Goal: Task Accomplishment & Management: Manage account settings

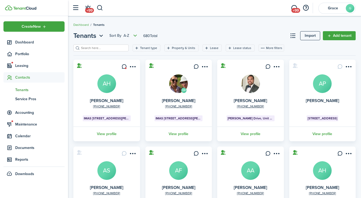
click at [103, 7] on button "button" at bounding box center [100, 7] width 7 height 9
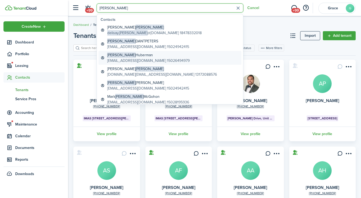
type input "[PERSON_NAME]"
click at [141, 63] on global-search-item-description "[EMAIL_ADDRESS][DOMAIN_NAME] 15026494979" at bounding box center [148, 61] width 83 height 6
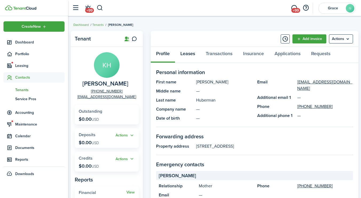
click at [187, 56] on link "Leases" at bounding box center [187, 55] width 25 height 16
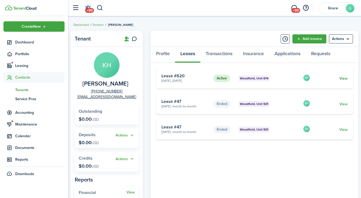
click at [344, 79] on link "View" at bounding box center [344, 79] width 8 height 6
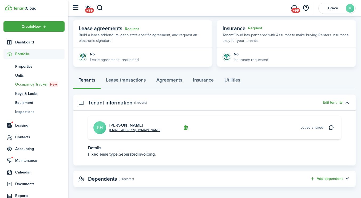
scroll to position [96, 0]
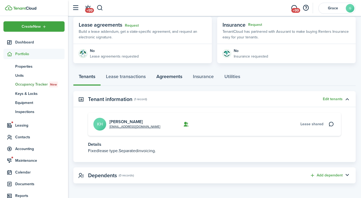
click at [165, 79] on link "Agreements" at bounding box center [169, 78] width 37 height 16
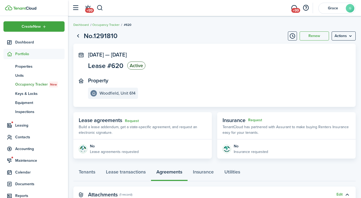
scroll to position [97, 0]
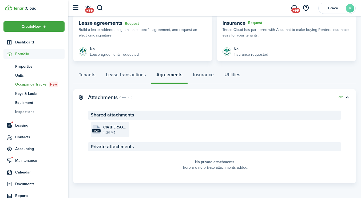
click at [105, 130] on file-size "11.20 MB" at bounding box center [115, 132] width 25 height 5
click at [99, 8] on button "button" at bounding box center [100, 7] width 7 height 9
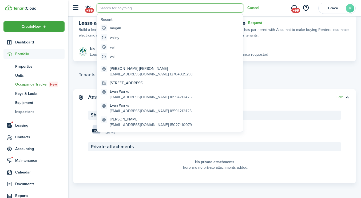
scroll to position [0, 0]
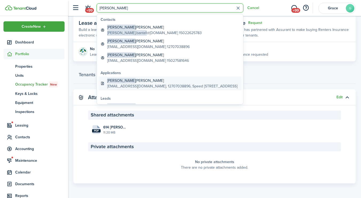
type input "[PERSON_NAME]"
click at [126, 85] on global-search-item-description "[EMAIL_ADDRESS][DOMAIN_NAME], 12707038896, Speed [STREET_ADDRESS]" at bounding box center [172, 87] width 130 height 6
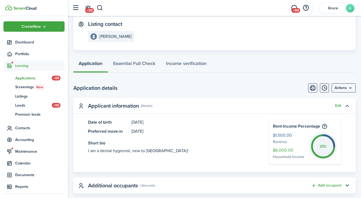
scroll to position [80, 0]
click at [348, 88] on menu-btn "Actions" at bounding box center [344, 87] width 24 height 9
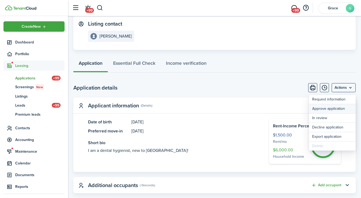
click at [332, 106] on button "Approve application" at bounding box center [332, 108] width 47 height 9
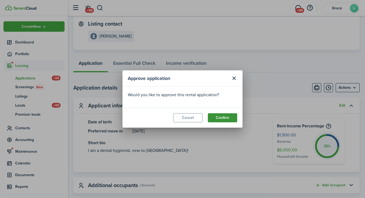
click at [223, 114] on button "Confirm" at bounding box center [222, 118] width 29 height 9
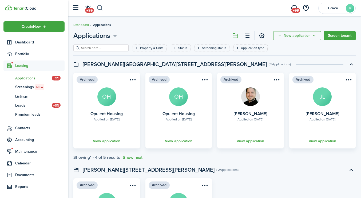
click at [102, 10] on button "button" at bounding box center [100, 7] width 7 height 9
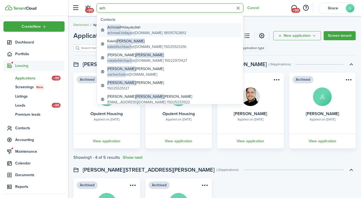
type input "ach"
click at [128, 30] on global-search-item-title "[PERSON_NAME]" at bounding box center [146, 28] width 79 height 6
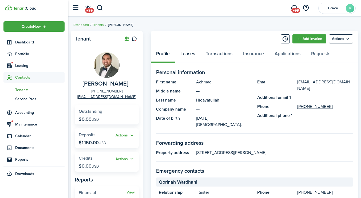
click at [191, 56] on link "Leases" at bounding box center [187, 55] width 25 height 16
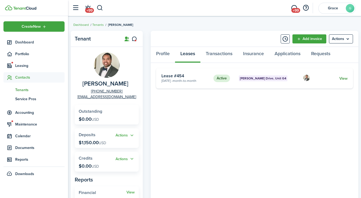
click at [346, 78] on link "View" at bounding box center [344, 79] width 8 height 6
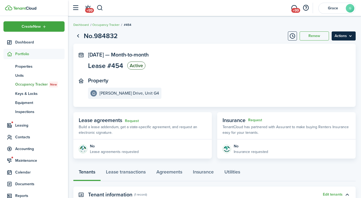
click at [341, 37] on menu-btn "Actions" at bounding box center [344, 36] width 24 height 9
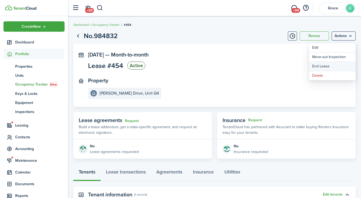
click at [326, 68] on link "End Lease" at bounding box center [332, 66] width 47 height 9
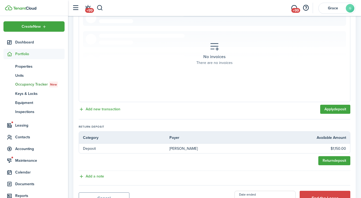
scroll to position [170, 0]
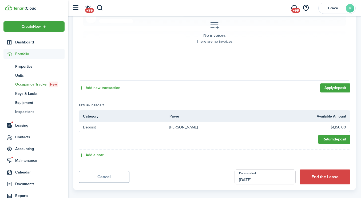
click at [265, 174] on input "[DATE]" at bounding box center [265, 177] width 61 height 15
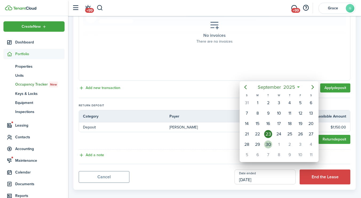
click at [271, 146] on div "30" at bounding box center [268, 145] width 8 height 8
type input "[DATE]"
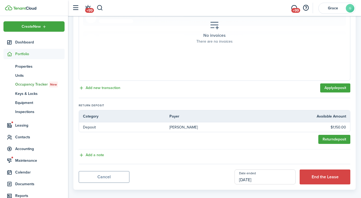
click at [259, 174] on input "[DATE]" at bounding box center [265, 177] width 61 height 15
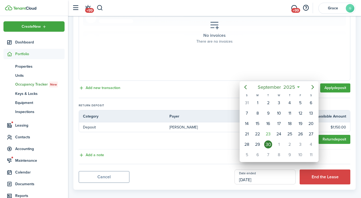
click at [259, 174] on div at bounding box center [180, 99] width 447 height 284
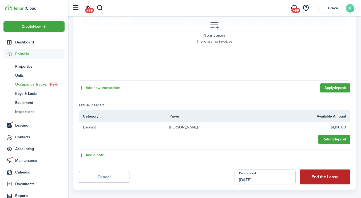
click at [316, 171] on button "End the Lease" at bounding box center [325, 177] width 51 height 15
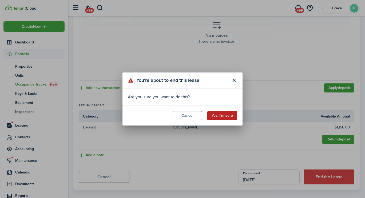
click at [230, 115] on button "Yes, I'm sure" at bounding box center [223, 115] width 30 height 9
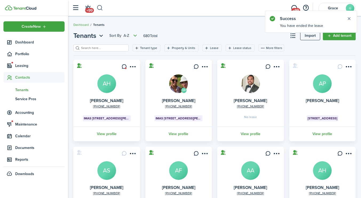
click at [99, 9] on button "button" at bounding box center [100, 7] width 7 height 9
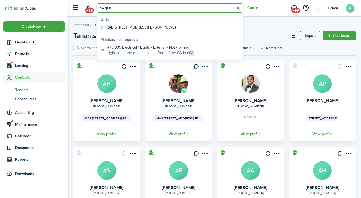
type input "g4 grin"
click at [141, 32] on global-search-list-section "Units G4 , [STREET_ADDRESS][PERSON_NAME]" at bounding box center [170, 24] width 146 height 20
click at [138, 30] on global-search-item-title "G4 , [STREET_ADDRESS][PERSON_NAME]" at bounding box center [141, 28] width 68 height 6
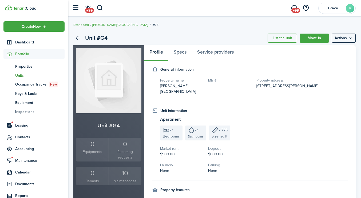
scroll to position [24, 0]
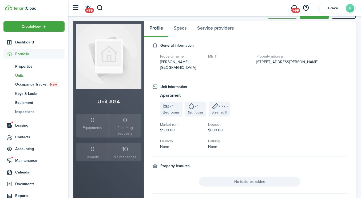
click at [127, 150] on div "10" at bounding box center [125, 150] width 30 height 10
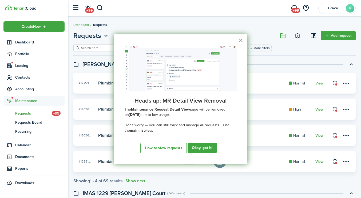
click at [239, 36] on button "×" at bounding box center [241, 40] width 5 height 9
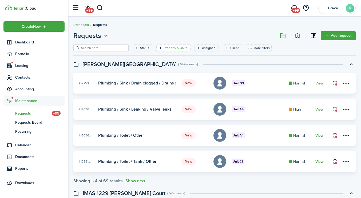
click at [167, 48] on filter-tag-label "Property & Units" at bounding box center [176, 48] width 24 height 5
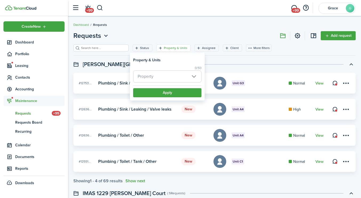
click at [165, 75] on span "Property" at bounding box center [168, 77] width 68 height 12
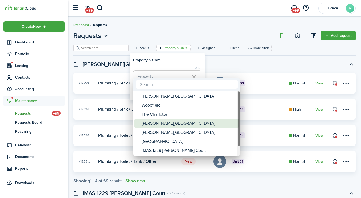
click at [166, 124] on div "[PERSON_NAME][GEOGRAPHIC_DATA]" at bounding box center [189, 123] width 95 height 9
type input "[PERSON_NAME][GEOGRAPHIC_DATA]"
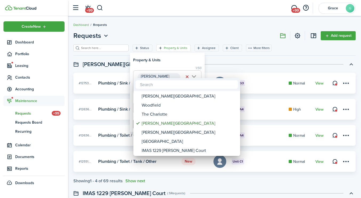
click at [220, 68] on div at bounding box center [180, 99] width 447 height 284
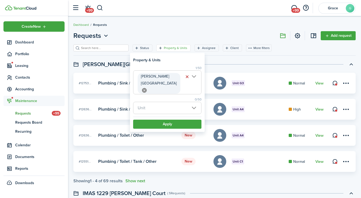
click at [163, 102] on span "Unit" at bounding box center [168, 108] width 68 height 12
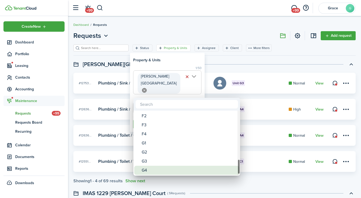
click at [153, 168] on div "G4" at bounding box center [189, 170] width 95 height 9
type input "G4"
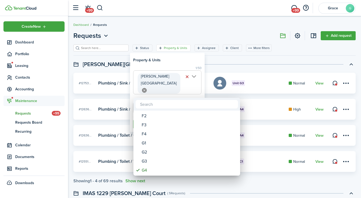
click at [232, 76] on div at bounding box center [180, 99] width 447 height 284
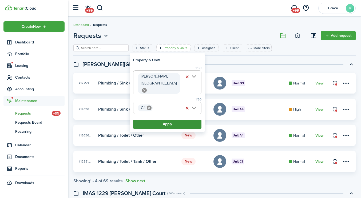
click at [185, 120] on button "Apply" at bounding box center [167, 124] width 68 height 9
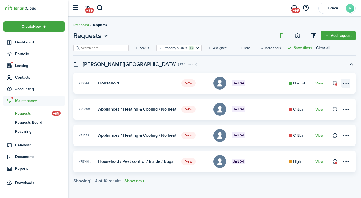
click at [349, 84] on menu-btn-icon at bounding box center [346, 83] width 9 height 9
click at [313, 97] on link "Edit" at bounding box center [327, 95] width 47 height 9
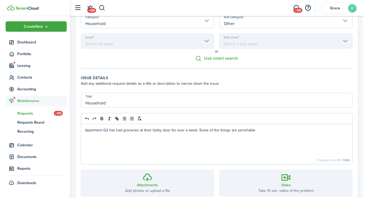
scroll to position [90, 0]
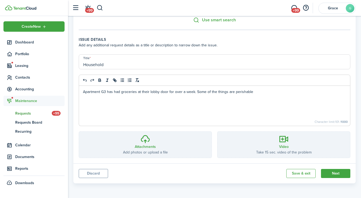
click at [91, 178] on button "Discard" at bounding box center [93, 173] width 29 height 9
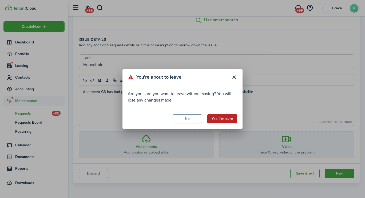
click at [215, 120] on button "Yes, I'm sure" at bounding box center [223, 119] width 30 height 9
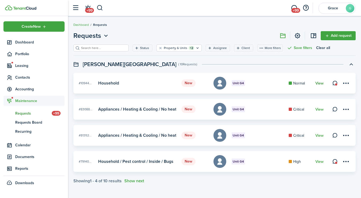
click at [323, 84] on link "View" at bounding box center [320, 83] width 8 height 4
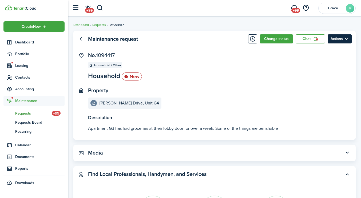
click at [331, 41] on menu-btn "Actions" at bounding box center [340, 38] width 24 height 9
click at [256, 45] on panel-main-header "Maintenance request Change status Chat Actions" at bounding box center [214, 39] width 283 height 16
click at [279, 36] on button "Change status" at bounding box center [276, 38] width 33 height 9
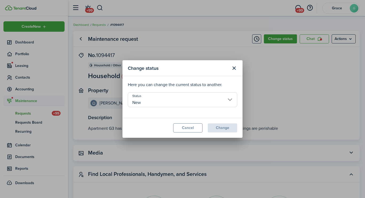
click at [193, 104] on input "New" at bounding box center [183, 99] width 110 height 15
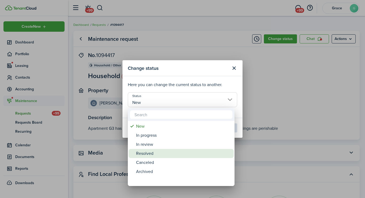
click at [161, 155] on div "Resolved" at bounding box center [183, 153] width 95 height 9
type input "Resolved"
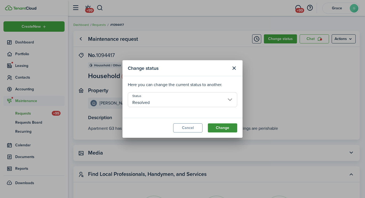
click at [223, 132] on button "Change" at bounding box center [222, 128] width 29 height 9
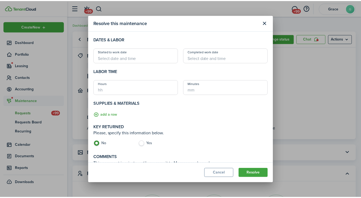
scroll to position [54, 0]
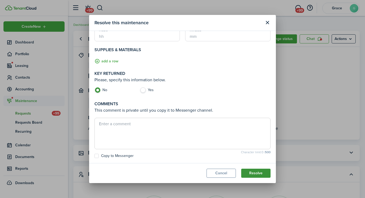
click at [255, 176] on button "Resolve" at bounding box center [255, 173] width 29 height 9
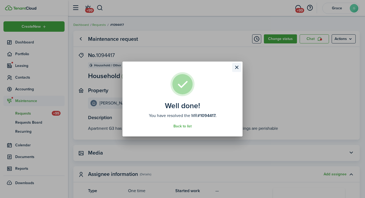
click at [238, 66] on button "Close modal" at bounding box center [236, 67] width 9 height 9
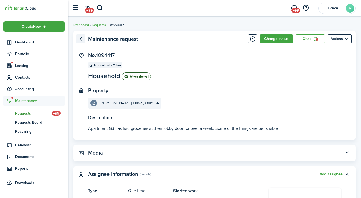
click at [84, 40] on link "Go back" at bounding box center [80, 38] width 9 height 9
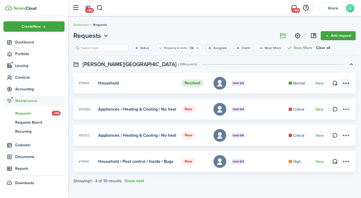
click at [345, 84] on menu-btn-icon at bounding box center [346, 83] width 9 height 9
click at [323, 119] on button "Delete" at bounding box center [327, 123] width 47 height 9
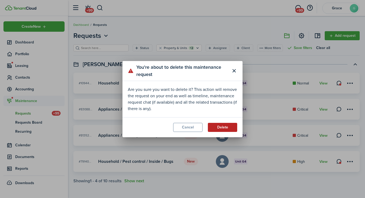
click at [220, 127] on button "Delete" at bounding box center [222, 127] width 29 height 9
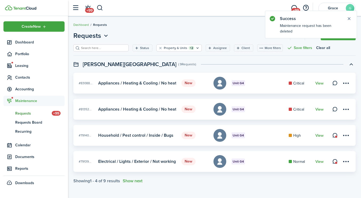
click at [241, 84] on span "Unit G4" at bounding box center [238, 83] width 11 height 5
click at [322, 85] on link "View" at bounding box center [320, 83] width 8 height 4
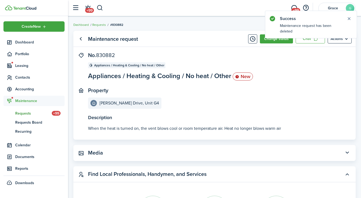
click at [272, 44] on panel-main-header "Maintenance request Change status Chat Actions" at bounding box center [214, 39] width 283 height 16
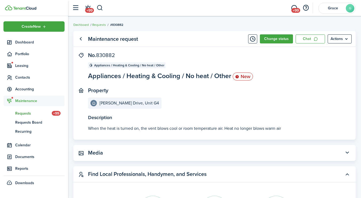
click at [273, 34] on panel-main-header "Maintenance request Change status Chat Actions" at bounding box center [214, 39] width 283 height 16
click at [275, 36] on button "Change status" at bounding box center [276, 38] width 33 height 9
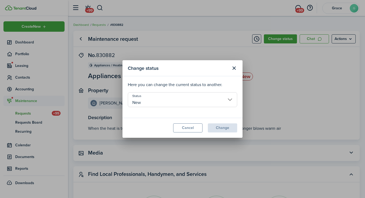
click at [164, 105] on input "New" at bounding box center [183, 99] width 110 height 15
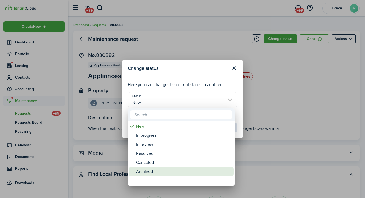
click at [158, 169] on div "Archived" at bounding box center [183, 171] width 95 height 9
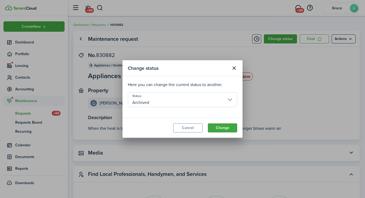
click at [192, 93] on input "Archived" at bounding box center [183, 99] width 110 height 15
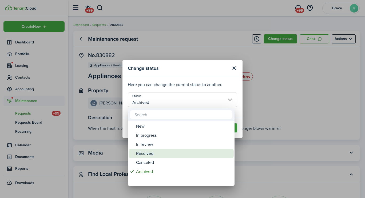
click at [165, 156] on div "Resolved" at bounding box center [183, 153] width 95 height 9
type input "Resolved"
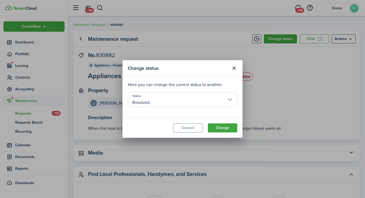
click at [230, 133] on modal-footer "Cancel Change" at bounding box center [183, 128] width 120 height 20
click at [227, 132] on button "Change" at bounding box center [222, 128] width 29 height 9
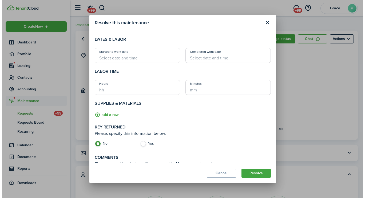
scroll to position [54, 0]
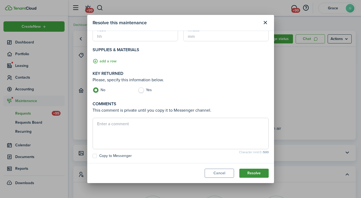
click at [252, 170] on button "Resolve" at bounding box center [254, 173] width 29 height 9
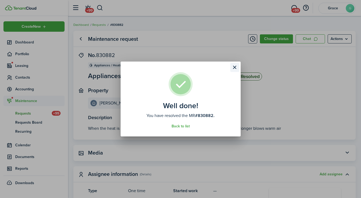
click at [237, 71] on button "Close modal" at bounding box center [235, 67] width 9 height 9
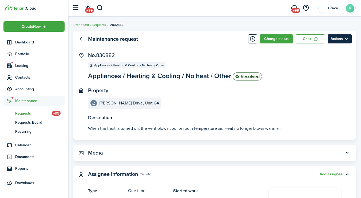
click at [332, 40] on menu-btn "Actions" at bounding box center [340, 38] width 24 height 9
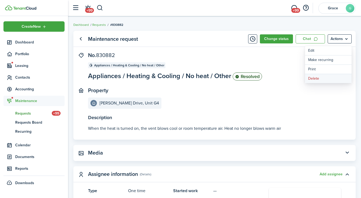
click at [322, 80] on button "Delete" at bounding box center [328, 78] width 47 height 9
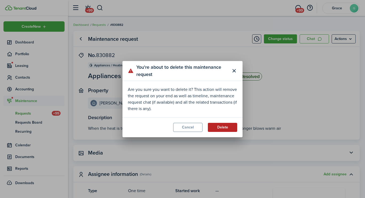
click at [229, 124] on button "Delete" at bounding box center [222, 127] width 29 height 9
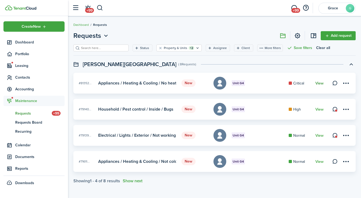
click at [319, 84] on link "View" at bounding box center [320, 83] width 8 height 4
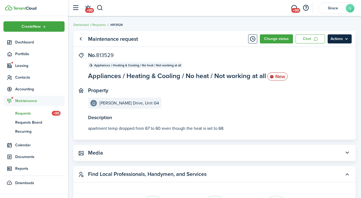
click at [336, 40] on menu-btn "Actions" at bounding box center [340, 38] width 24 height 9
click at [255, 48] on panel-main "Maintenance request Change status Chat Actions Description apartment temp dropp…" at bounding box center [214, 85] width 283 height 109
click at [274, 37] on button "Change status" at bounding box center [276, 38] width 33 height 9
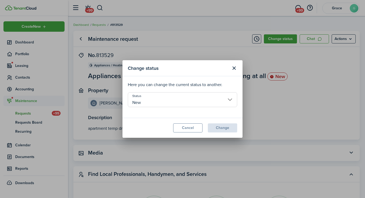
click at [192, 103] on input "New" at bounding box center [183, 99] width 110 height 15
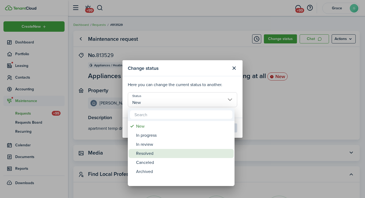
click at [171, 150] on div "Resolved" at bounding box center [183, 153] width 95 height 9
type input "Resolved"
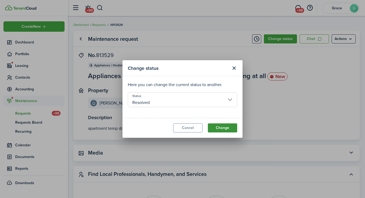
click at [219, 131] on button "Change" at bounding box center [222, 128] width 29 height 9
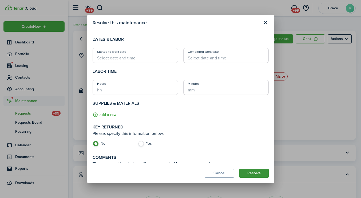
click at [254, 174] on button "Resolve" at bounding box center [254, 173] width 29 height 9
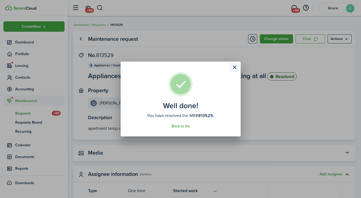
click at [236, 68] on button "Close modal" at bounding box center [235, 67] width 9 height 9
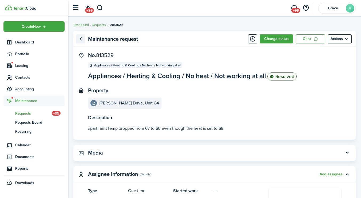
click at [82, 39] on link "Go back" at bounding box center [80, 38] width 9 height 9
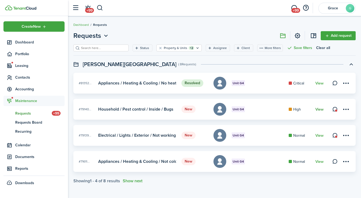
click at [322, 110] on link "View" at bounding box center [320, 110] width 8 height 4
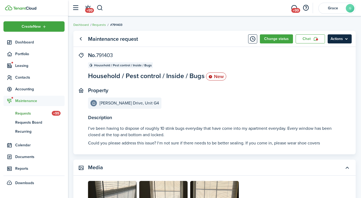
click at [334, 37] on menu-btn "Actions" at bounding box center [340, 38] width 24 height 9
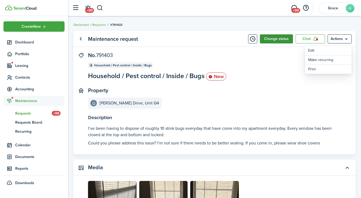
click at [285, 41] on button "Change status" at bounding box center [276, 38] width 33 height 9
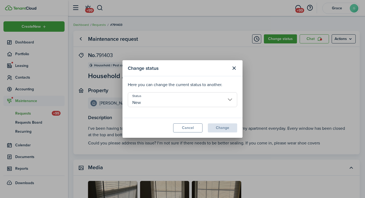
click at [212, 104] on input "New" at bounding box center [183, 99] width 110 height 15
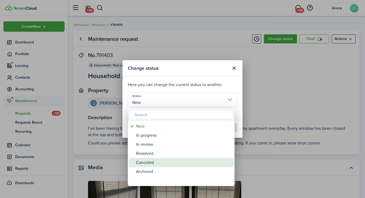
click at [164, 158] on div "Canceled" at bounding box center [183, 162] width 95 height 9
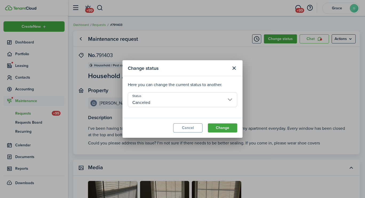
click at [200, 97] on input "Canceled" at bounding box center [183, 99] width 110 height 15
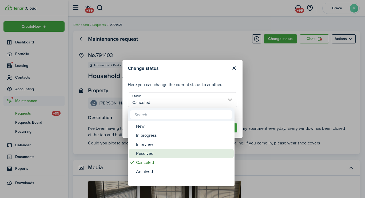
click at [171, 151] on div "Resolved" at bounding box center [183, 153] width 95 height 9
type input "Resolved"
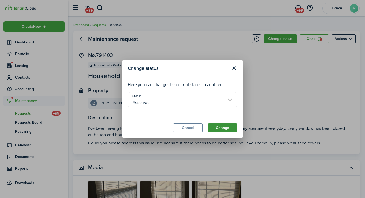
click at [217, 131] on button "Change" at bounding box center [222, 128] width 29 height 9
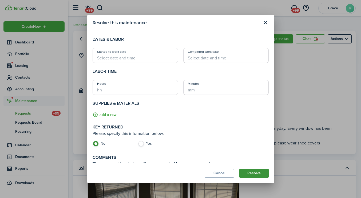
click at [258, 173] on button "Resolve" at bounding box center [254, 173] width 29 height 9
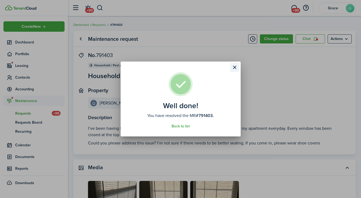
click at [238, 68] on button "Close modal" at bounding box center [235, 67] width 9 height 9
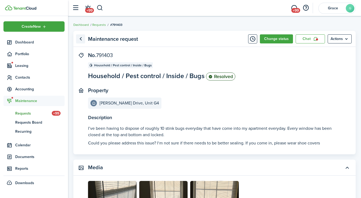
click at [82, 39] on link "Go back" at bounding box center [80, 38] width 9 height 9
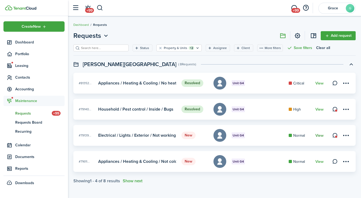
click at [319, 136] on link "View" at bounding box center [320, 136] width 8 height 4
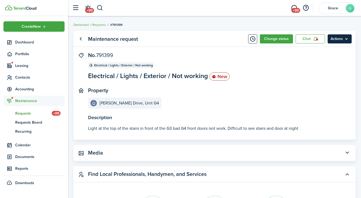
click at [338, 41] on menu-btn "Actions" at bounding box center [340, 38] width 24 height 9
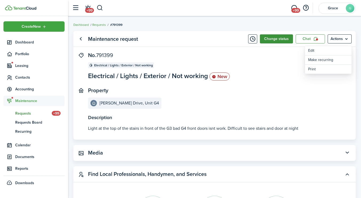
click at [274, 43] on button "Change status" at bounding box center [276, 38] width 33 height 9
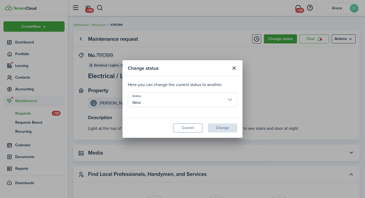
click at [198, 100] on input "New" at bounding box center [183, 99] width 110 height 15
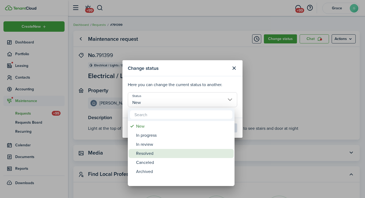
click at [180, 157] on div "Resolved" at bounding box center [183, 153] width 95 height 9
type input "Resolved"
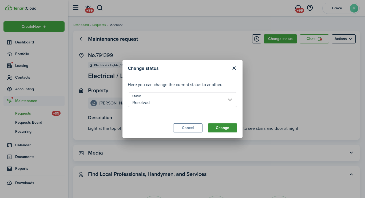
click at [225, 130] on button "Change" at bounding box center [222, 128] width 29 height 9
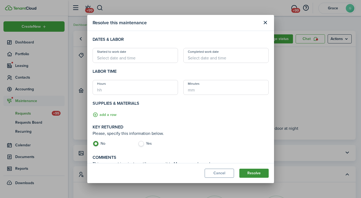
click at [256, 175] on button "Resolve" at bounding box center [254, 173] width 29 height 9
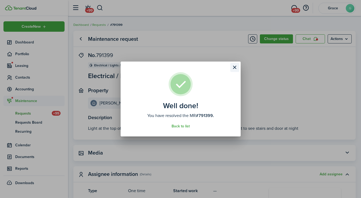
click at [233, 66] on button "Close modal" at bounding box center [235, 67] width 9 height 9
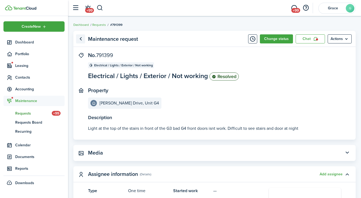
click at [79, 39] on link "Go back" at bounding box center [80, 38] width 9 height 9
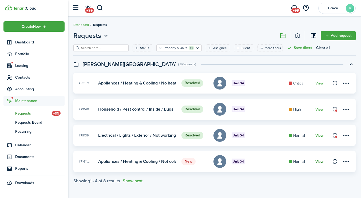
click at [321, 161] on link "View" at bounding box center [320, 162] width 8 height 4
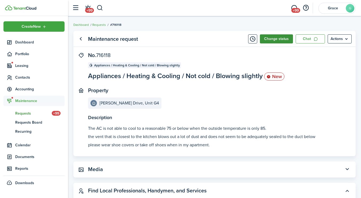
click at [278, 35] on button "Change status" at bounding box center [276, 38] width 33 height 9
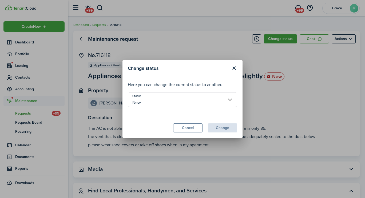
click at [198, 101] on input "New" at bounding box center [183, 99] width 110 height 15
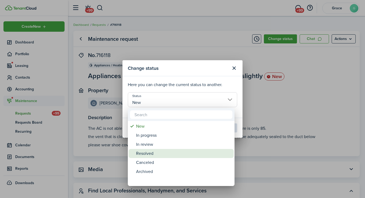
click at [169, 153] on div "Resolved" at bounding box center [183, 153] width 95 height 9
type input "Resolved"
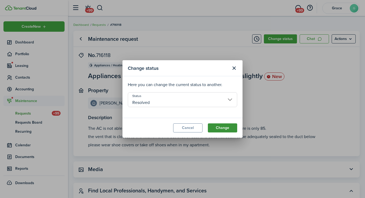
click at [218, 131] on button "Change" at bounding box center [222, 128] width 29 height 9
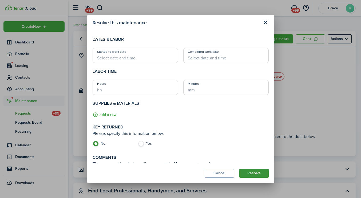
click at [254, 172] on button "Resolve" at bounding box center [254, 173] width 29 height 9
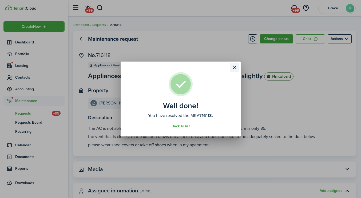
click at [239, 66] on button "Close modal" at bounding box center [235, 67] width 9 height 9
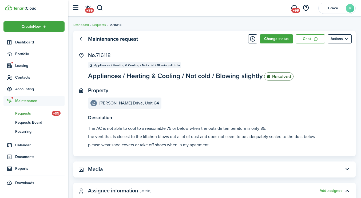
click at [88, 40] on panel-main-title "Maintenance request" at bounding box center [113, 39] width 50 height 6
click at [83, 41] on link "Go back" at bounding box center [80, 38] width 9 height 9
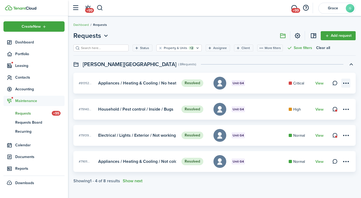
click at [344, 86] on menu-btn-icon at bounding box center [346, 83] width 9 height 9
click at [317, 124] on button "Delete" at bounding box center [327, 123] width 47 height 9
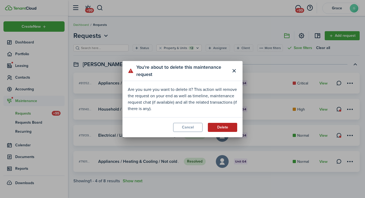
click at [225, 124] on button "Delete" at bounding box center [222, 127] width 29 height 9
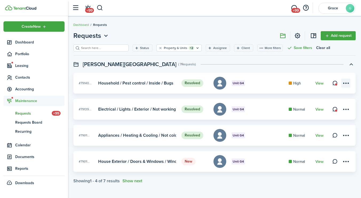
click at [349, 83] on menu-btn-icon at bounding box center [346, 83] width 9 height 9
click at [314, 125] on button "Delete" at bounding box center [327, 123] width 47 height 9
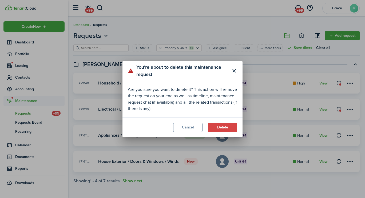
click at [222, 122] on modal-footer "Cancel Delete" at bounding box center [183, 128] width 120 height 20
click at [224, 127] on button "Delete" at bounding box center [222, 127] width 29 height 9
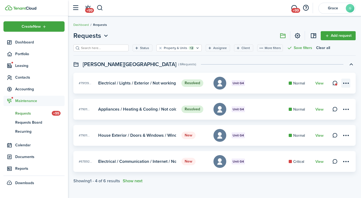
click at [350, 85] on menu-btn-icon at bounding box center [346, 83] width 9 height 9
click at [321, 125] on button "Delete" at bounding box center [327, 123] width 47 height 9
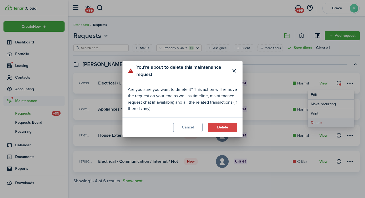
click at [321, 125] on div "You're about to delete this maintenance request Are you sure you want to delete…" at bounding box center [182, 99] width 365 height 198
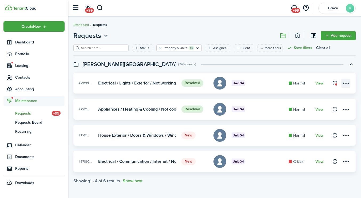
click at [346, 84] on menu-btn-icon "Open menu" at bounding box center [346, 83] width 9 height 9
click at [309, 123] on button "Delete" at bounding box center [327, 123] width 47 height 9
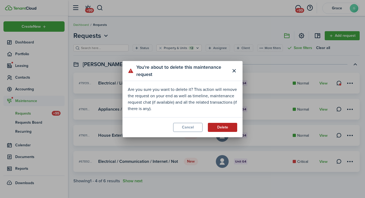
click at [231, 125] on button "Delete" at bounding box center [222, 127] width 29 height 9
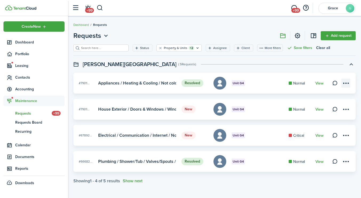
click at [348, 85] on menu-btn-icon at bounding box center [346, 83] width 9 height 9
click at [322, 125] on button "Delete" at bounding box center [327, 123] width 47 height 9
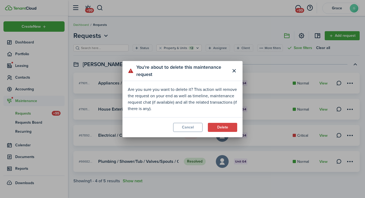
click at [239, 126] on modal-footer "Cancel Delete" at bounding box center [183, 128] width 120 height 20
click at [230, 127] on button "Delete" at bounding box center [222, 127] width 29 height 9
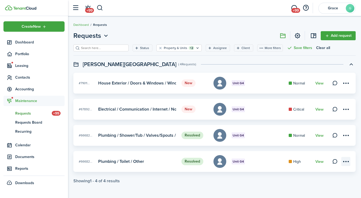
click at [345, 161] on menu-btn-icon at bounding box center [346, 161] width 9 height 9
click at [315, 192] on button "Delete" at bounding box center [327, 192] width 47 height 9
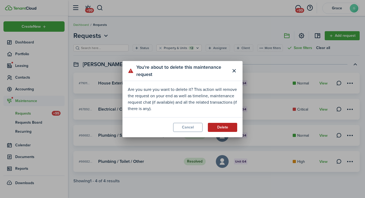
click at [232, 130] on button "Delete" at bounding box center [222, 127] width 29 height 9
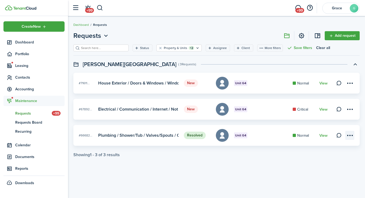
click at [350, 135] on menu-btn-icon at bounding box center [350, 135] width 9 height 9
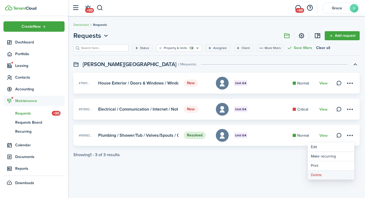
click at [323, 176] on button "Delete" at bounding box center [331, 175] width 47 height 9
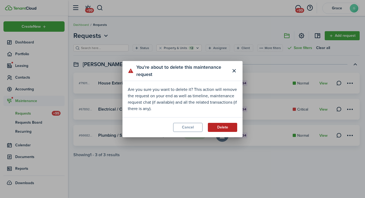
click at [233, 128] on button "Delete" at bounding box center [222, 127] width 29 height 9
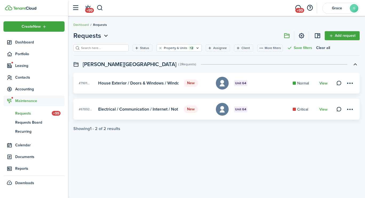
click at [326, 82] on link "View" at bounding box center [324, 83] width 8 height 4
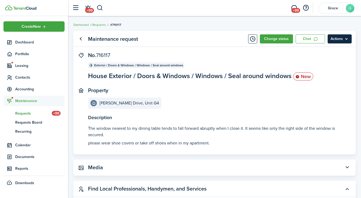
click at [338, 40] on menu-btn "Actions" at bounding box center [340, 38] width 24 height 9
click at [279, 55] on panel-main-section "No. 716117 Exterior / Doors & Windows / Windows / Seal around windows House Ext…" at bounding box center [206, 66] width 237 height 29
click at [276, 43] on button "Change status" at bounding box center [276, 38] width 33 height 9
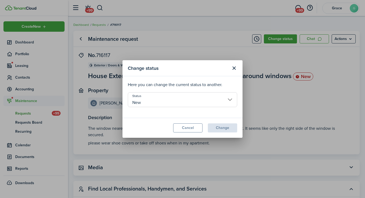
click at [193, 103] on input "New" at bounding box center [183, 99] width 110 height 15
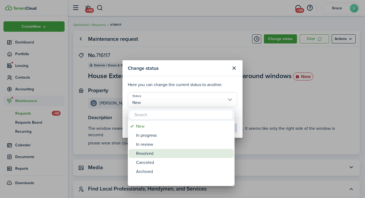
click at [169, 152] on div "Resolved" at bounding box center [183, 153] width 95 height 9
type input "Resolved"
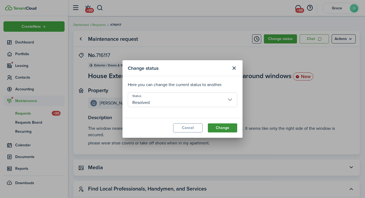
click at [223, 131] on button "Change" at bounding box center [222, 128] width 29 height 9
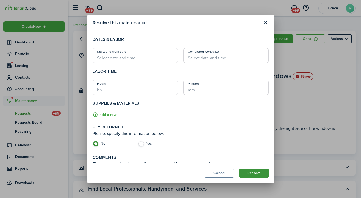
click at [260, 175] on button "Resolve" at bounding box center [254, 173] width 29 height 9
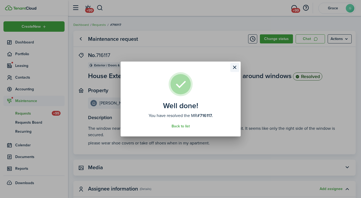
click at [233, 69] on button "Close modal" at bounding box center [235, 67] width 9 height 9
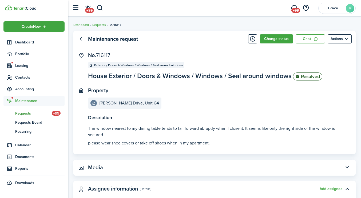
click at [87, 42] on panel-main-header "Maintenance request Change status Chat Actions" at bounding box center [214, 39] width 283 height 16
click at [76, 41] on panel-main-header "Maintenance request Change status Chat Actions" at bounding box center [214, 39] width 283 height 16
click at [80, 39] on link "Go back" at bounding box center [80, 38] width 9 height 9
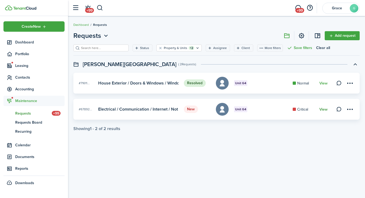
click at [327, 110] on link "View" at bounding box center [324, 110] width 8 height 4
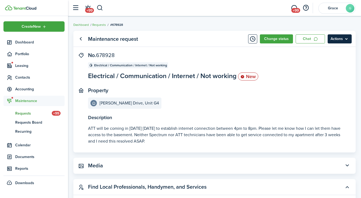
click at [341, 37] on menu-btn "Actions" at bounding box center [340, 38] width 24 height 9
click at [277, 44] on panel-main-header "Maintenance request Change status Chat Actions" at bounding box center [214, 39] width 283 height 16
click at [276, 42] on button "Change status" at bounding box center [276, 38] width 33 height 9
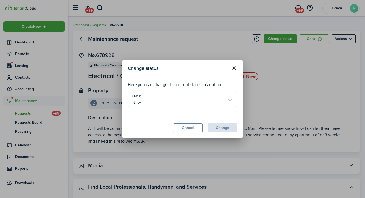
click at [202, 91] on modal-body "Here you can change the current status to another. Status New" at bounding box center [183, 97] width 120 height 42
click at [206, 100] on input "New" at bounding box center [183, 99] width 110 height 15
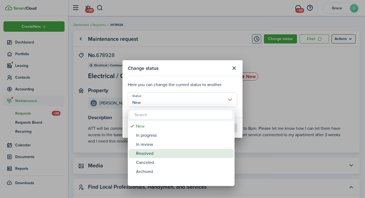
click at [161, 158] on div "Resolved" at bounding box center [183, 153] width 95 height 9
type input "Resolved"
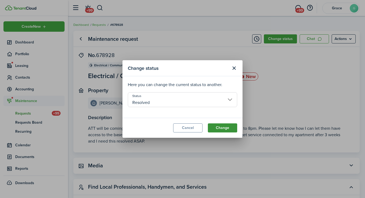
click at [227, 130] on button "Change" at bounding box center [222, 128] width 29 height 9
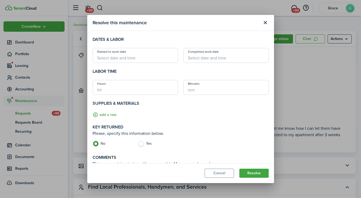
click at [257, 169] on modal-footer "Cancel Resolve" at bounding box center [180, 173] width 187 height 20
click at [257, 171] on button "Resolve" at bounding box center [254, 173] width 29 height 9
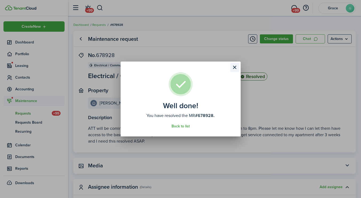
click at [233, 67] on button "Close modal" at bounding box center [235, 67] width 9 height 9
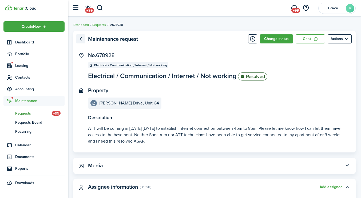
click at [82, 40] on link "Go back" at bounding box center [80, 38] width 9 height 9
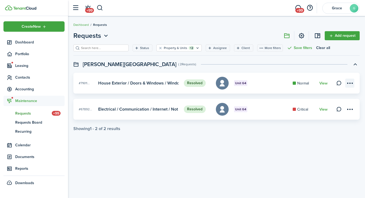
click at [348, 85] on menu-btn-icon at bounding box center [350, 83] width 9 height 9
click at [321, 121] on button "Delete" at bounding box center [331, 123] width 47 height 9
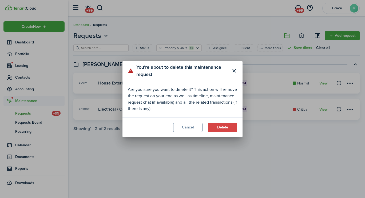
click at [228, 132] on modal-footer "Cancel Delete" at bounding box center [183, 128] width 120 height 20
click at [226, 132] on button "Delete" at bounding box center [222, 127] width 29 height 9
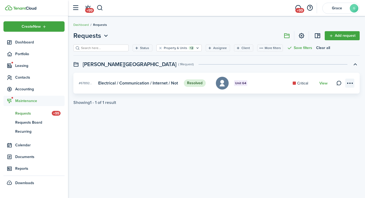
click at [350, 82] on menu-btn-icon at bounding box center [350, 83] width 9 height 9
click at [323, 125] on button "Delete" at bounding box center [331, 123] width 47 height 9
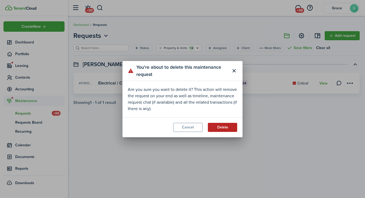
click at [233, 126] on button "Delete" at bounding box center [222, 127] width 29 height 9
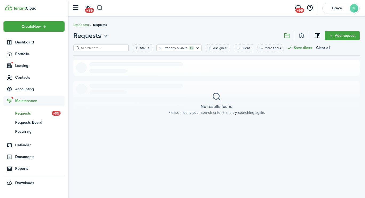
click at [100, 5] on button "button" at bounding box center [100, 7] width 7 height 9
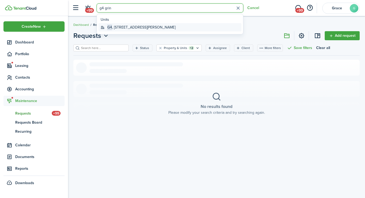
type input "g4 grin"
click at [127, 27] on global-search-item-title "G4 , [STREET_ADDRESS][PERSON_NAME]" at bounding box center [141, 28] width 68 height 6
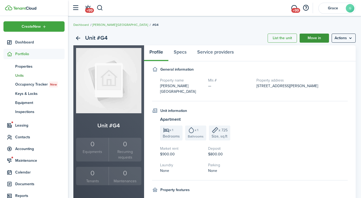
click at [316, 41] on link "Move in" at bounding box center [314, 38] width 29 height 9
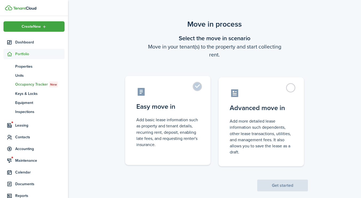
click at [193, 99] on label "Easy move in Add basic lease information such as property and tenant details, r…" at bounding box center [167, 120] width 85 height 89
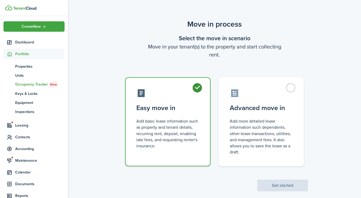
radio input "true"
click at [279, 181] on button "Get started" at bounding box center [283, 186] width 51 height 12
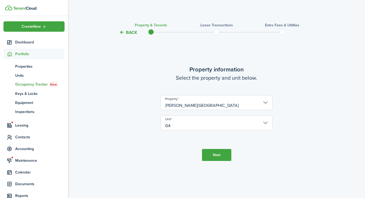
click at [214, 157] on button "Next" at bounding box center [216, 155] width 29 height 12
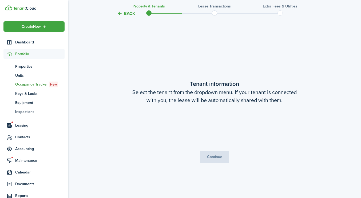
scroll to position [163, 0]
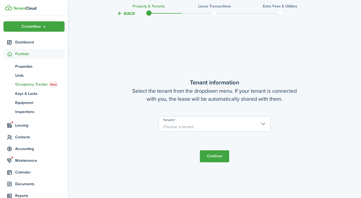
click at [201, 127] on span "Choose a tenant" at bounding box center [215, 127] width 112 height 9
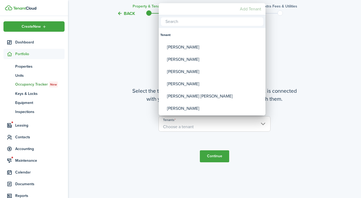
click at [250, 10] on mbsc-button "Add Tenant" at bounding box center [251, 9] width 26 height 10
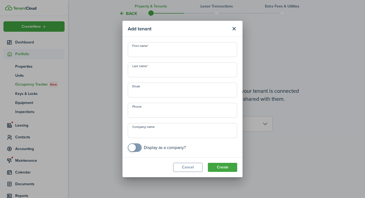
click at [181, 49] on input "First name" at bounding box center [183, 49] width 110 height 15
type input "[PERSON_NAME]"
click at [173, 70] on input "Last name" at bounding box center [183, 70] width 110 height 15
type input "[PERSON_NAME]"
click at [165, 95] on input "Email" at bounding box center [183, 90] width 110 height 15
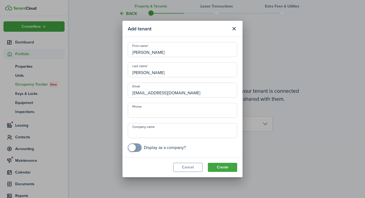
type input "[EMAIL_ADDRESS][DOMAIN_NAME]"
click at [188, 110] on input "+1" at bounding box center [183, 110] width 110 height 15
type input "[PHONE_NUMBER]"
click at [224, 168] on button "Create" at bounding box center [222, 167] width 29 height 9
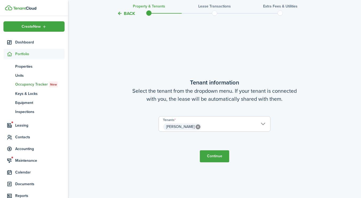
click at [219, 157] on button "Continue" at bounding box center [214, 157] width 29 height 12
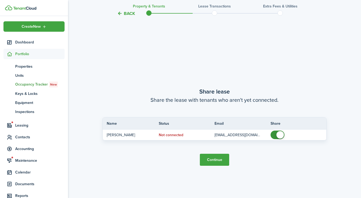
scroll to position [361, 0]
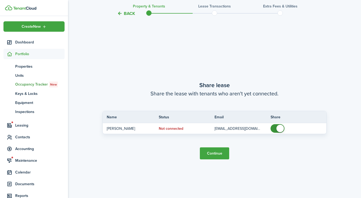
click at [220, 153] on button "Continue" at bounding box center [214, 154] width 29 height 12
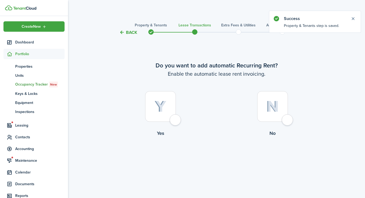
click at [169, 122] on label "Yes" at bounding box center [161, 115] width 112 height 48
radio input "true"
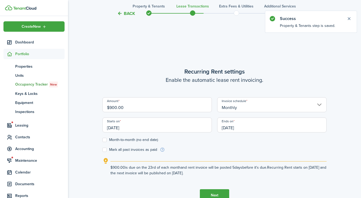
scroll to position [163, 0]
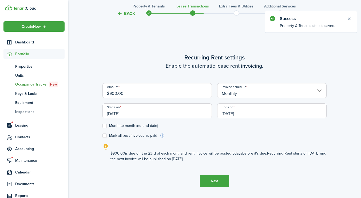
click at [114, 98] on input "$900.00" at bounding box center [158, 90] width 110 height 15
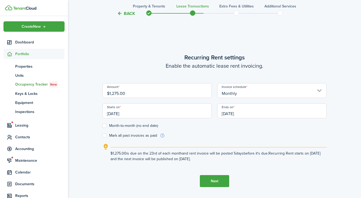
type input "$1,275.00"
click at [151, 119] on div "Starts on [DATE]" at bounding box center [157, 114] width 115 height 20
click at [146, 115] on input "[DATE]" at bounding box center [158, 111] width 110 height 15
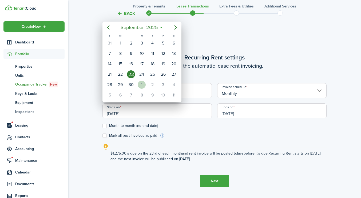
click at [142, 82] on div "1" at bounding box center [142, 85] width 8 height 8
type input "[DATE]"
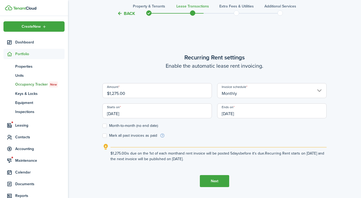
scroll to position [0, 0]
click at [255, 118] on input "[DATE]" at bounding box center [272, 111] width 110 height 15
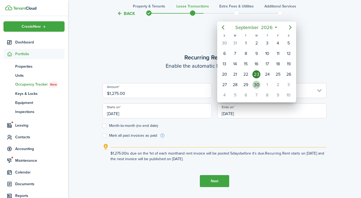
click at [262, 87] on div "30" at bounding box center [256, 85] width 11 height 10
type input "[DATE]"
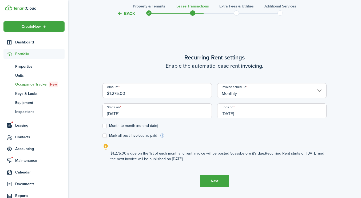
click at [223, 177] on button "Next" at bounding box center [214, 181] width 29 height 12
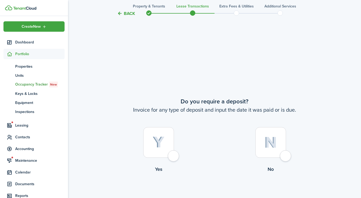
scroll to position [361, 0]
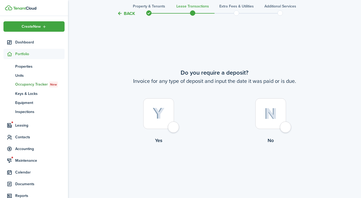
click at [161, 113] on img at bounding box center [159, 114] width 12 height 12
radio input "true"
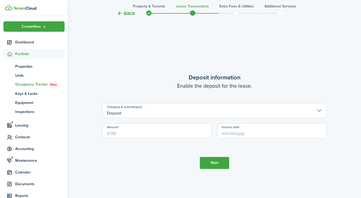
scroll to position [560, 0]
click at [120, 135] on input "Amount" at bounding box center [158, 130] width 110 height 15
click at [241, 130] on input "Invoice date" at bounding box center [272, 130] width 110 height 15
type input "$1,325.00"
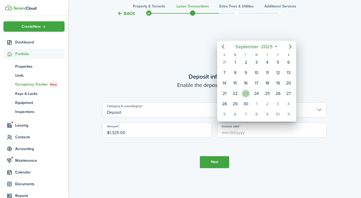
click at [247, 90] on div "23" at bounding box center [246, 94] width 8 height 8
type input "[DATE]"
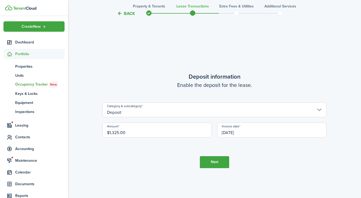
click at [219, 162] on button "Next" at bounding box center [214, 163] width 29 height 12
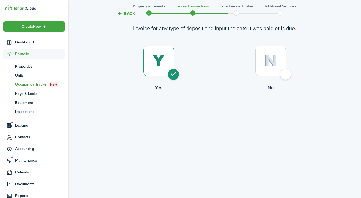
scroll to position [414, 0]
click at [269, 63] on img at bounding box center [271, 61] width 13 height 11
radio input "false"
radio input "true"
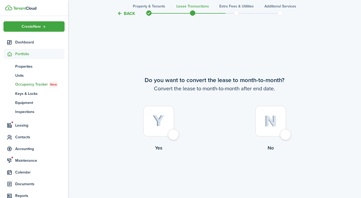
scroll to position [560, 0]
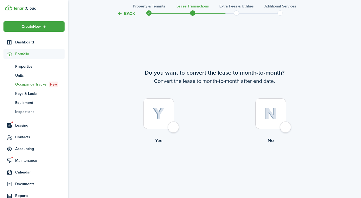
click at [164, 113] on img at bounding box center [159, 114] width 12 height 12
radio input "true"
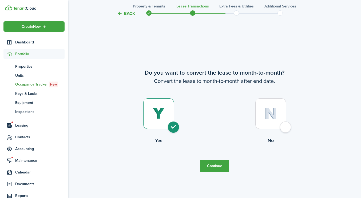
click at [214, 167] on button "Continue" at bounding box center [214, 166] width 29 height 12
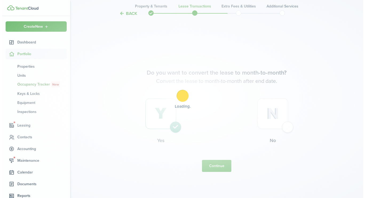
scroll to position [0, 0]
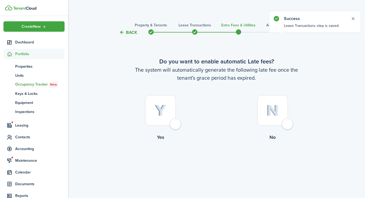
click at [169, 125] on div at bounding box center [160, 110] width 31 height 31
radio input "true"
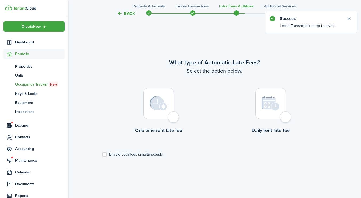
click at [161, 115] on div at bounding box center [158, 103] width 31 height 31
radio input "true"
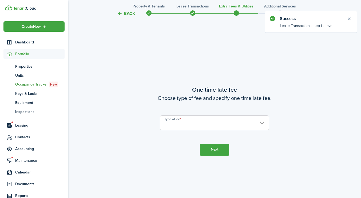
scroll to position [361, 0]
click at [201, 119] on input "Type of fee" at bounding box center [215, 122] width 110 height 15
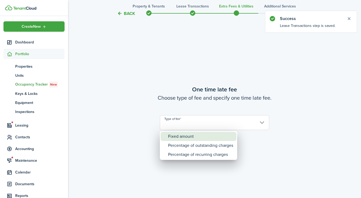
click at [194, 133] on div "Fixed amount" at bounding box center [200, 136] width 65 height 9
type input "Fixed amount"
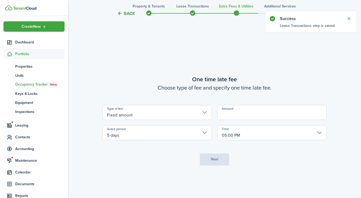
click at [262, 111] on input "Amount" at bounding box center [272, 112] width 110 height 15
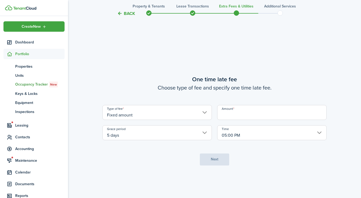
type input "$100.00"
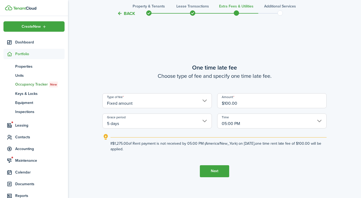
click at [236, 124] on input "05:00 PM" at bounding box center [272, 121] width 110 height 15
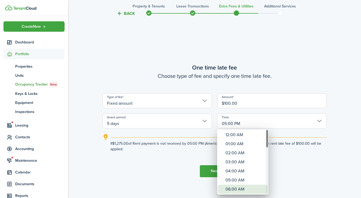
click at [241, 189] on div "06:00 AM" at bounding box center [245, 189] width 39 height 9
type input "06:00 AM"
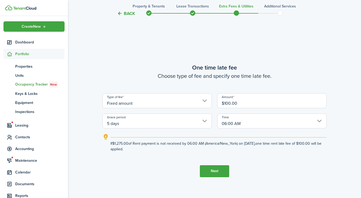
click at [202, 171] on button "Next" at bounding box center [214, 172] width 29 height 12
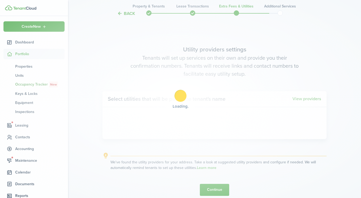
scroll to position [560, 0]
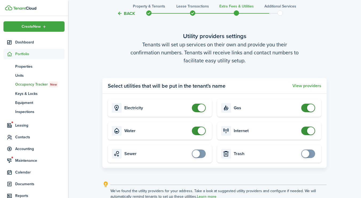
checkbox input "false"
click at [314, 128] on span at bounding box center [310, 130] width 7 height 7
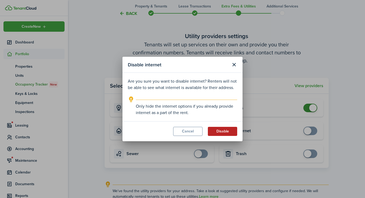
click at [228, 130] on button "Disable" at bounding box center [222, 131] width 29 height 9
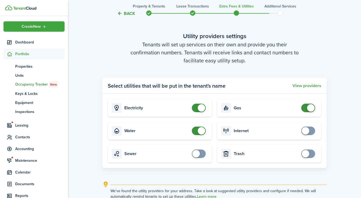
checkbox input "false"
click at [199, 132] on span at bounding box center [201, 130] width 7 height 7
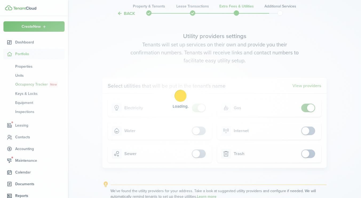
scroll to position [612, 0]
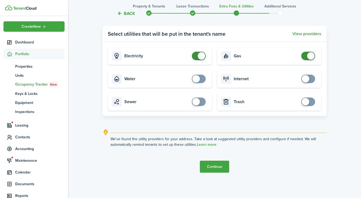
click at [219, 171] on button "Continue" at bounding box center [214, 167] width 29 height 12
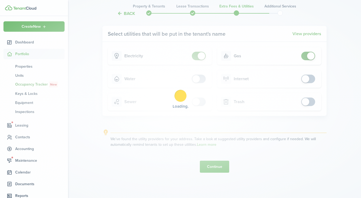
scroll to position [0, 0]
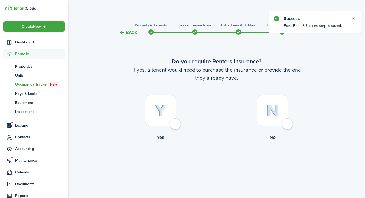
click at [273, 113] on img at bounding box center [273, 110] width 13 height 11
radio input "true"
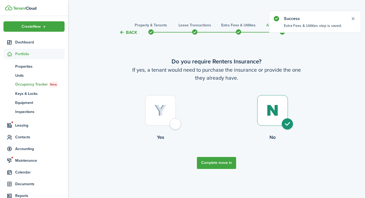
click at [232, 168] on button "Complete move in" at bounding box center [216, 163] width 39 height 12
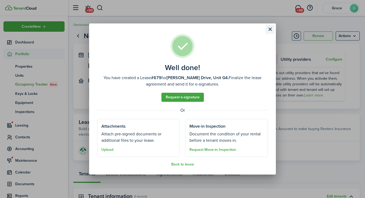
click at [272, 27] on button "Close modal" at bounding box center [270, 29] width 9 height 9
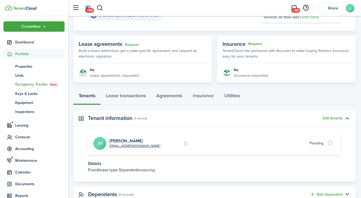
scroll to position [80, 0]
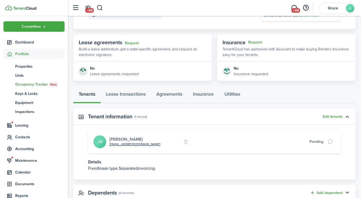
click at [131, 138] on link "[PERSON_NAME]" at bounding box center [126, 139] width 33 height 6
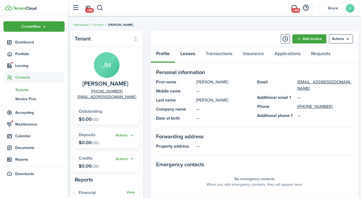
click at [193, 59] on link "Leases" at bounding box center [187, 55] width 25 height 16
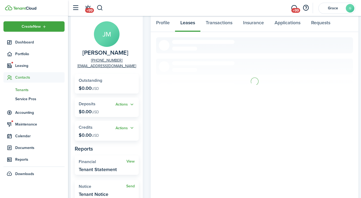
scroll to position [39, 0]
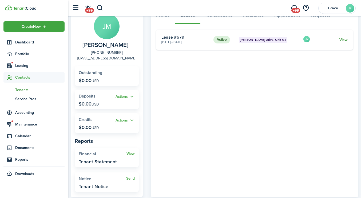
click at [344, 38] on link "View" at bounding box center [344, 40] width 8 height 6
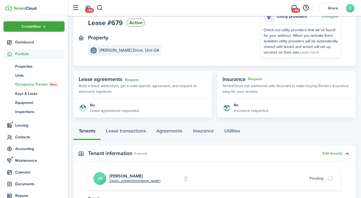
scroll to position [43, 0]
click at [120, 132] on link "Lease transactions" at bounding box center [126, 132] width 50 height 16
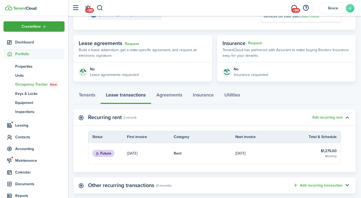
scroll to position [80, 0]
